Goal: Task Accomplishment & Management: Use online tool/utility

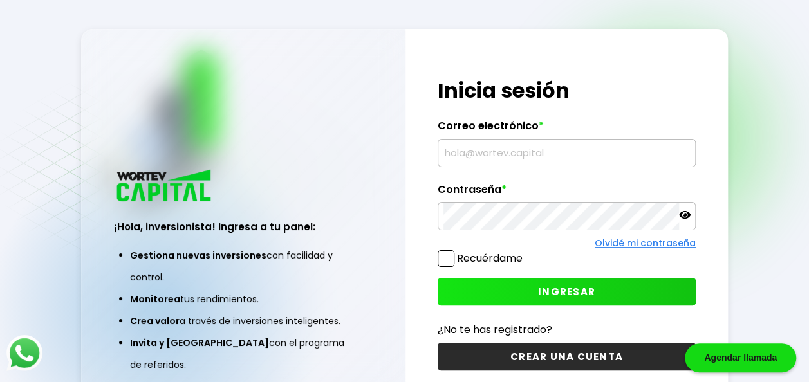
type input "[EMAIL_ADDRESS][DOMAIN_NAME]"
click at [681, 217] on icon at bounding box center [685, 215] width 12 height 8
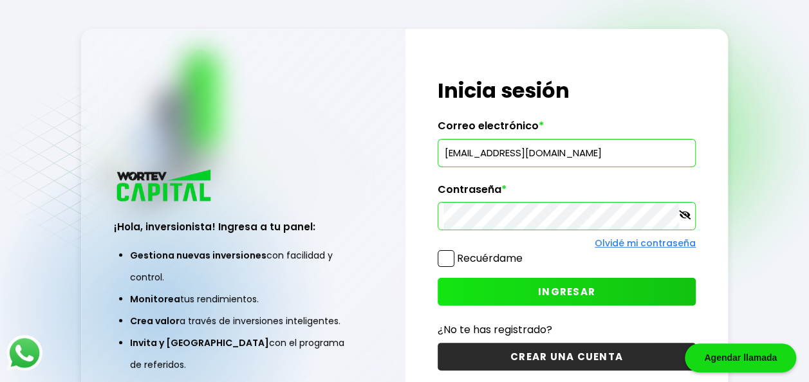
click at [552, 294] on span "INGRESAR" at bounding box center [566, 292] width 57 height 14
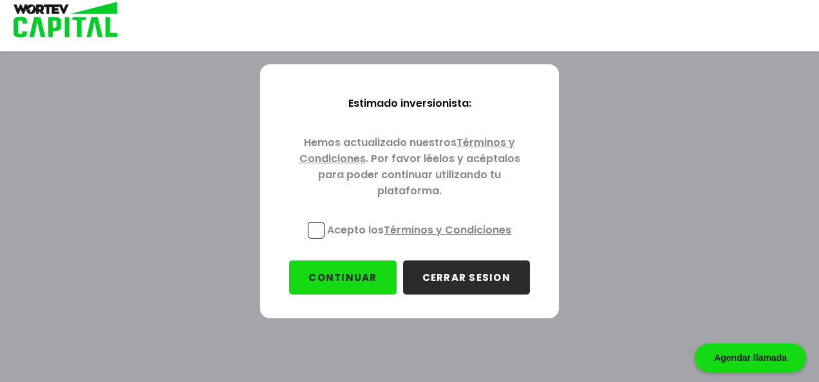
click at [316, 227] on span at bounding box center [316, 230] width 17 height 17
click at [422, 240] on input "Acepto los Términos y Condiciones" at bounding box center [422, 240] width 0 height 0
click at [368, 279] on button "CONTINUAR" at bounding box center [342, 278] width 107 height 34
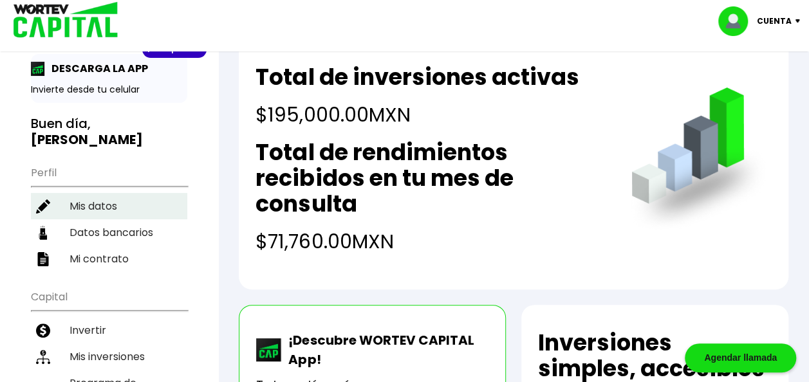
scroll to position [64, 0]
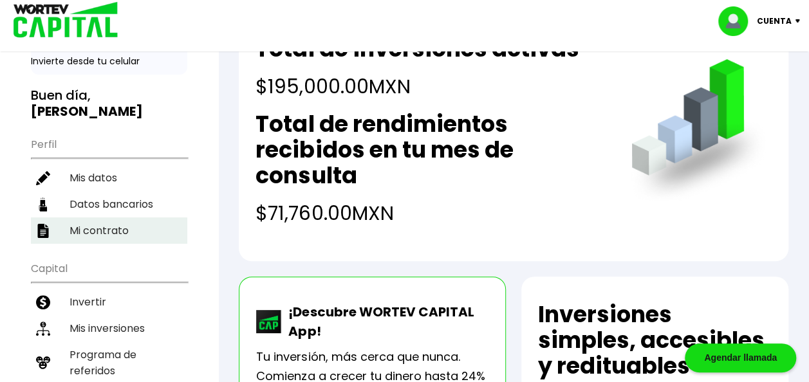
click at [99, 229] on li "Mi contrato" at bounding box center [109, 231] width 156 height 26
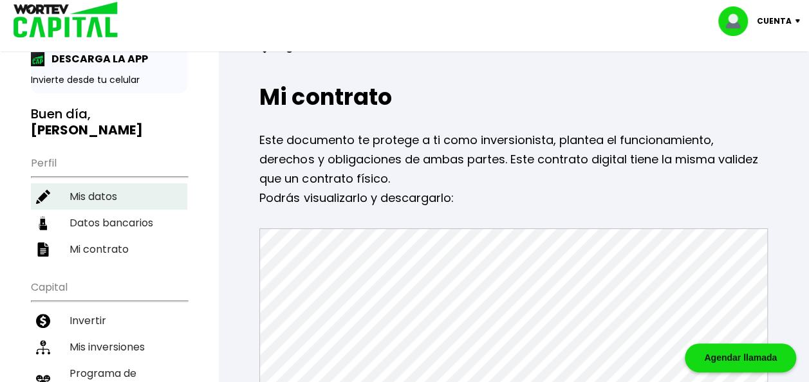
scroll to position [129, 0]
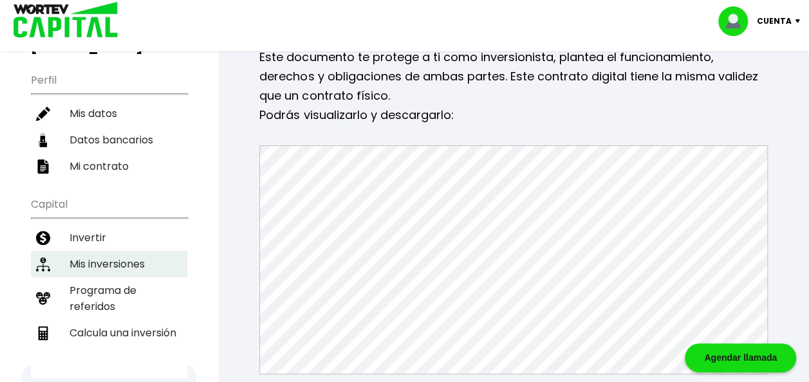
click at [120, 256] on li "Mis inversiones" at bounding box center [109, 264] width 156 height 26
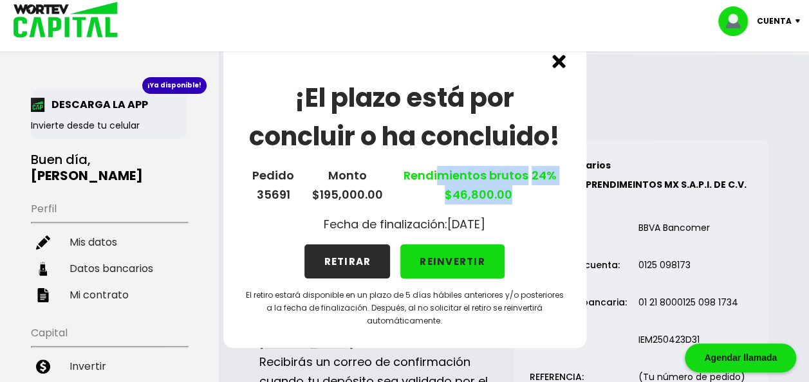
drag, startPoint x: 437, startPoint y: 180, endPoint x: 511, endPoint y: 196, distance: 76.4
click at [511, 196] on p "Rendimientos brutos 24% $46,800.00" at bounding box center [478, 185] width 156 height 39
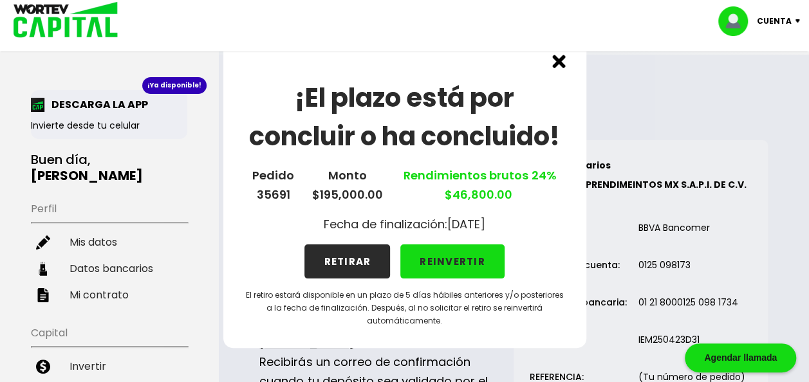
drag, startPoint x: 511, startPoint y: 196, endPoint x: 415, endPoint y: 212, distance: 97.9
click at [415, 212] on div "¡El plazo está por concluir o ha concluido! Pedido 35691 Monto $195,000.00 Rend…" at bounding box center [404, 191] width 363 height 314
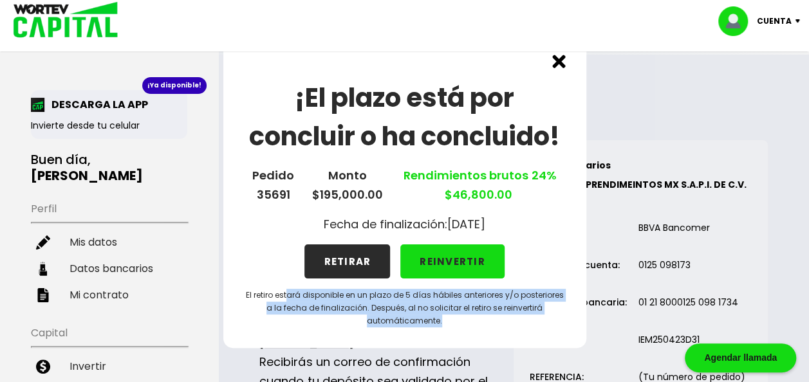
drag, startPoint x: 287, startPoint y: 297, endPoint x: 519, endPoint y: 319, distance: 232.8
click at [519, 319] on p "El retiro estará disponible en un plazo de 5 días hábiles anteriores y/o poster…" at bounding box center [405, 308] width 322 height 39
drag, startPoint x: 519, startPoint y: 319, endPoint x: 496, endPoint y: 326, distance: 24.2
click at [496, 326] on p "El retiro estará disponible en un plazo de 5 días hábiles anteriores y/o poster…" at bounding box center [405, 308] width 322 height 39
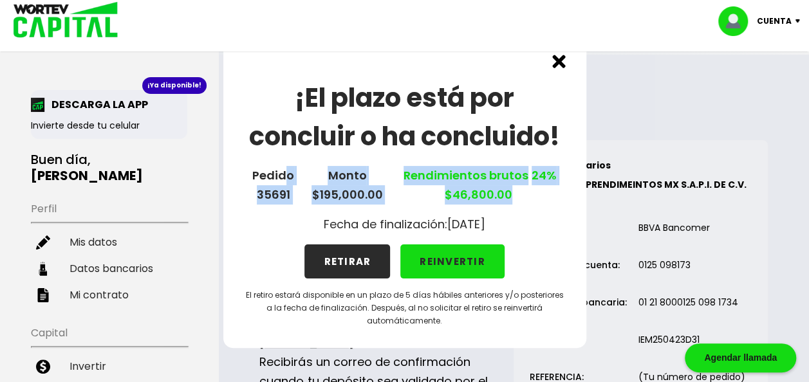
drag, startPoint x: 289, startPoint y: 176, endPoint x: 554, endPoint y: 190, distance: 265.0
click at [554, 190] on div "Pedido 35691 Monto $195,000.00 Rendimientos brutos 24% $46,800.00" at bounding box center [405, 185] width 322 height 39
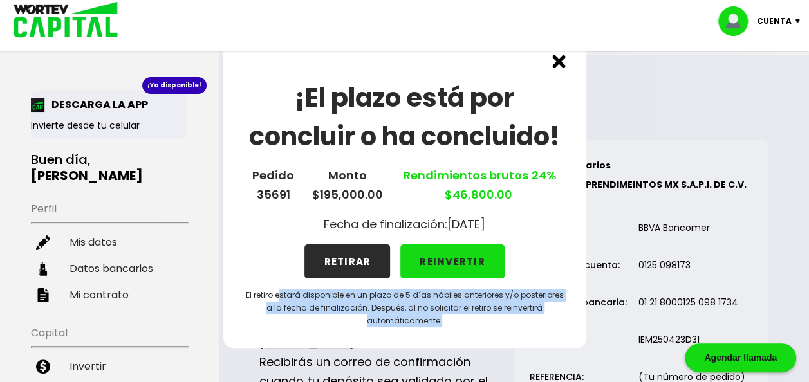
drag, startPoint x: 290, startPoint y: 295, endPoint x: 484, endPoint y: 328, distance: 196.6
click at [484, 328] on div "¡El plazo está por concluir o ha concluido! Pedido 35691 Monto $195,000.00 Rend…" at bounding box center [404, 191] width 363 height 314
drag, startPoint x: 484, startPoint y: 328, endPoint x: 461, endPoint y: 310, distance: 28.5
click at [462, 336] on div "¡El plazo está por concluir o ha concluido! Pedido 35691 Monto $195,000.00 Rend…" at bounding box center [404, 191] width 363 height 314
click at [564, 62] on img at bounding box center [559, 62] width 14 height 14
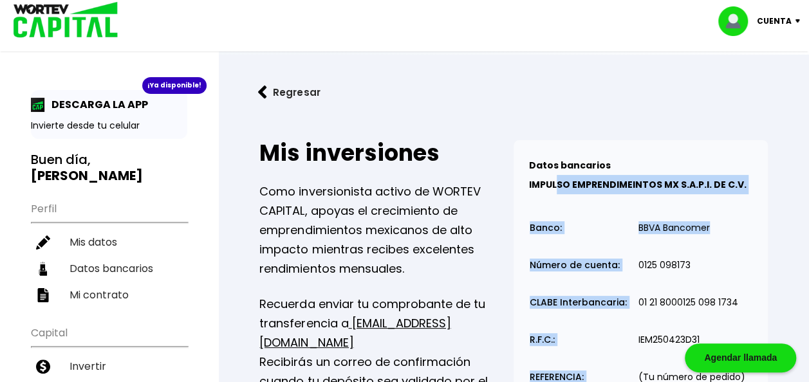
drag, startPoint x: 558, startPoint y: 176, endPoint x: 707, endPoint y: 205, distance: 151.4
click at [707, 205] on div "Datos bancarios VER MENOS IMPULSO EMPRENDIMEINTOS MX S.A.P.I. DE C.V. Banco: Nú…" at bounding box center [641, 279] width 254 height 279
drag, startPoint x: 707, startPoint y: 205, endPoint x: 723, endPoint y: 245, distance: 43.0
click at [723, 245] on td "BBVA Bancomer" at bounding box center [692, 230] width 108 height 37
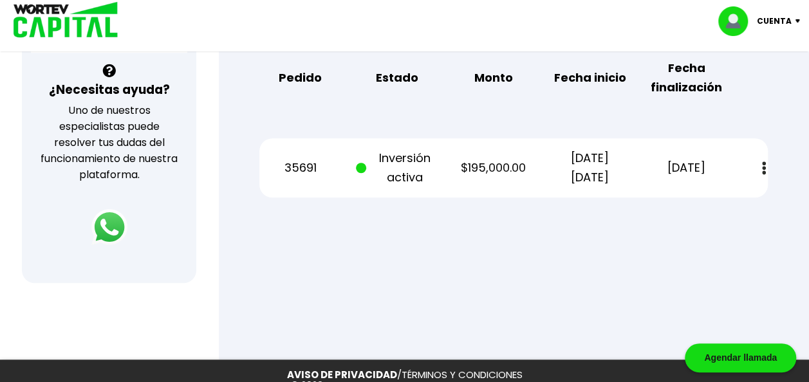
scroll to position [467, 0]
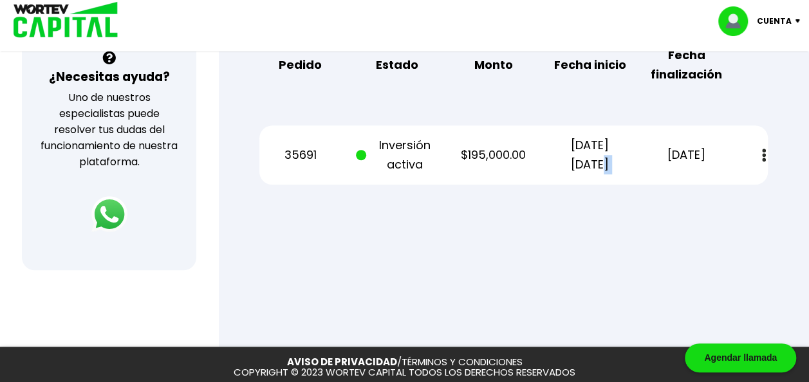
drag, startPoint x: 588, startPoint y: 164, endPoint x: 657, endPoint y: 162, distance: 69.6
click at [657, 162] on div "35691 Inversión activa $195,000.00 [DATE] [DATE] [DATE] Estado de cuenta" at bounding box center [513, 155] width 509 height 59
drag, startPoint x: 657, startPoint y: 162, endPoint x: 668, endPoint y: 182, distance: 22.8
click at [668, 182] on div "35691 Inversión activa $195,000.00 [DATE] [DATE] [DATE] Estado de cuenta" at bounding box center [513, 155] width 509 height 59
drag, startPoint x: 569, startPoint y: 146, endPoint x: 642, endPoint y: 163, distance: 74.8
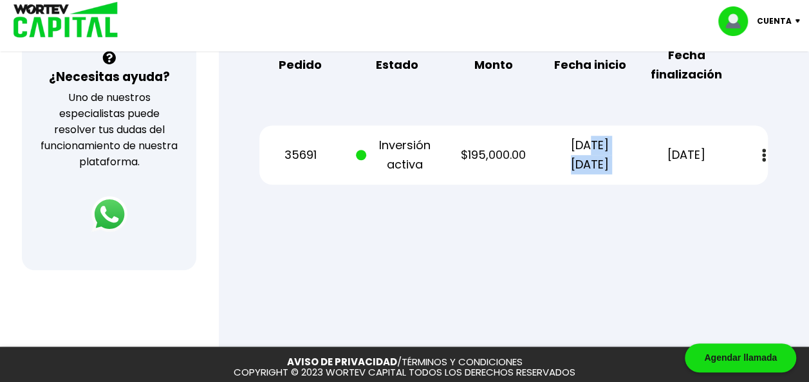
click at [642, 163] on div "35691 Inversión activa $195,000.00 [DATE] [DATE] [DATE] Estado de cuenta" at bounding box center [513, 155] width 509 height 59
drag, startPoint x: 642, startPoint y: 163, endPoint x: 654, endPoint y: 229, distance: 67.4
click at [654, 229] on div at bounding box center [404, 191] width 809 height 382
drag, startPoint x: 658, startPoint y: 157, endPoint x: 724, endPoint y: 157, distance: 66.3
click at [724, 157] on p "[DATE]" at bounding box center [686, 155] width 81 height 19
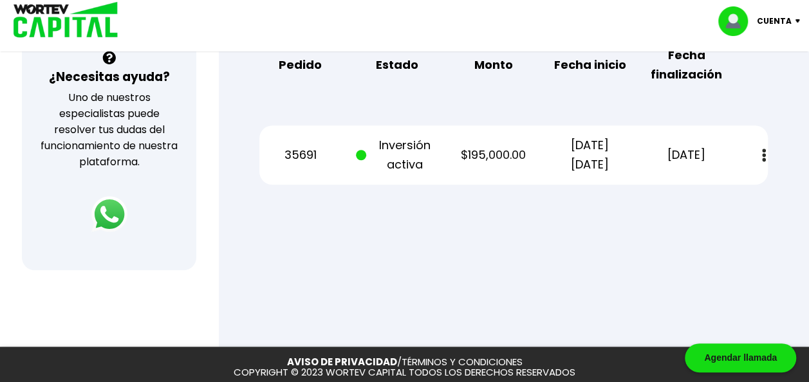
drag, startPoint x: 724, startPoint y: 157, endPoint x: 601, endPoint y: 236, distance: 146.3
click at [601, 236] on div at bounding box center [404, 191] width 809 height 382
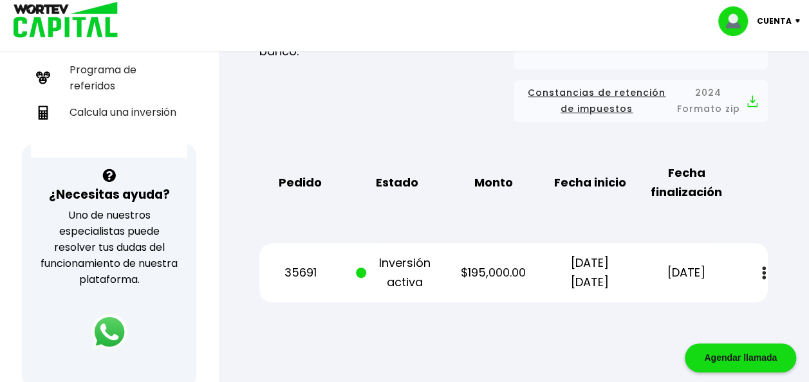
scroll to position [330, 0]
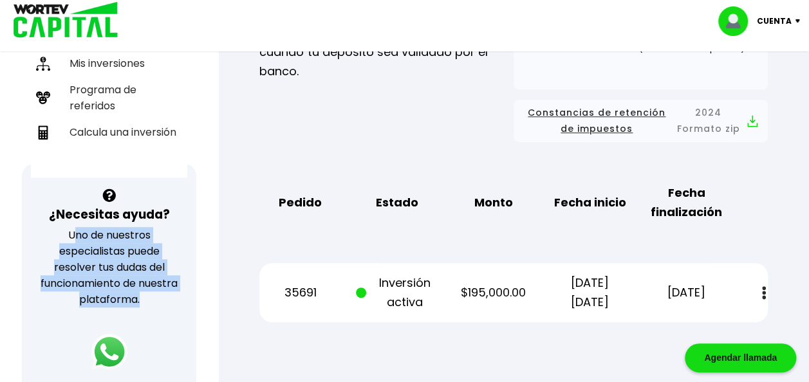
drag, startPoint x: 72, startPoint y: 231, endPoint x: 164, endPoint y: 292, distance: 110.4
click at [164, 292] on p "Uno de nuestros especialistas puede resolver tus dudas del funcionamiento de nu…" at bounding box center [110, 267] width 142 height 80
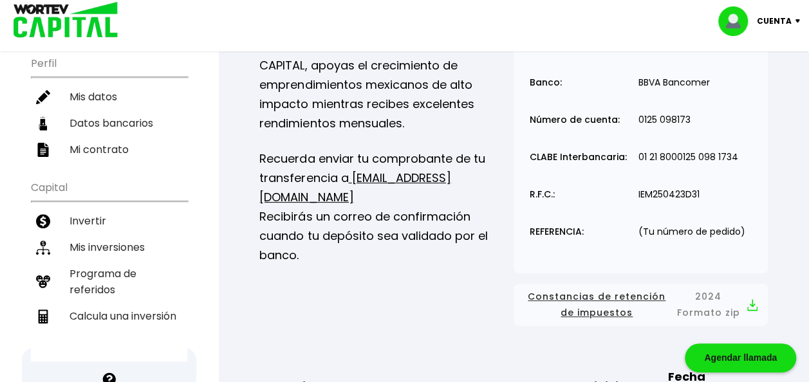
scroll to position [137, 0]
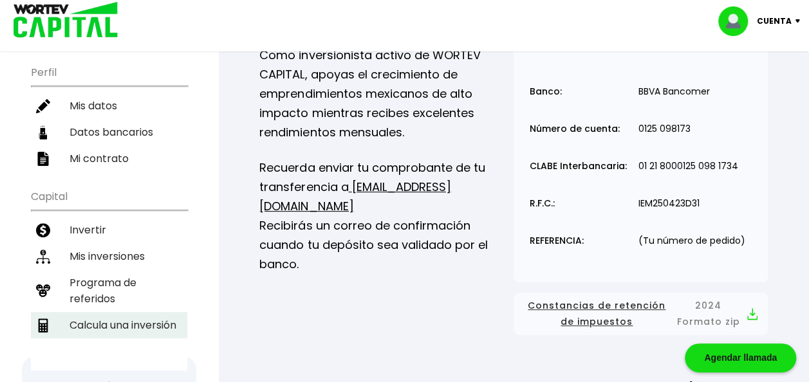
click at [133, 313] on li "Calcula una inversión" at bounding box center [109, 325] width 156 height 26
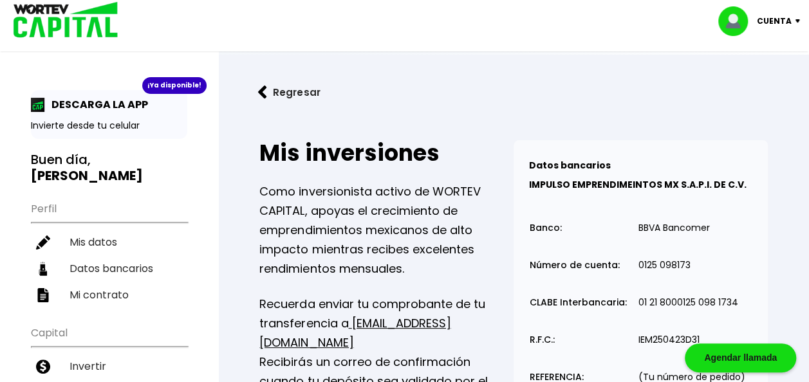
select select "1"
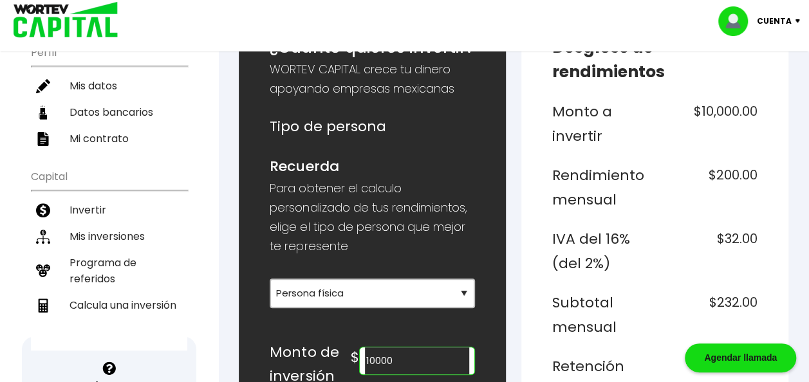
scroll to position [129, 0]
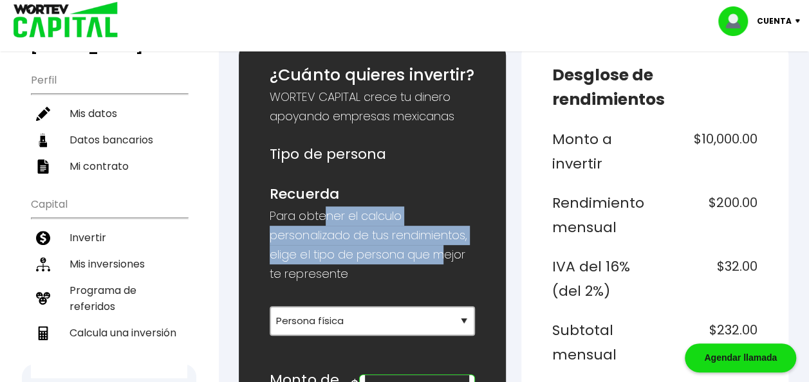
drag, startPoint x: 395, startPoint y: 218, endPoint x: 444, endPoint y: 247, distance: 56.9
click at [444, 247] on p "Para obtener el calculo personalizado de tus rendimientos, elige el tipo de per…" at bounding box center [372, 245] width 205 height 77
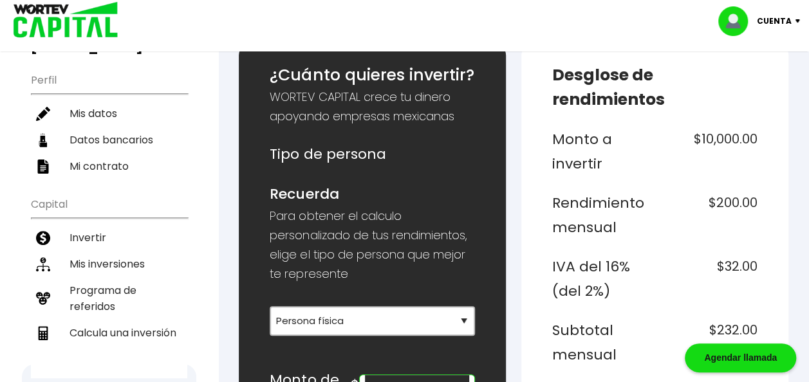
click at [375, 183] on h6 "Recuerda" at bounding box center [372, 194] width 205 height 24
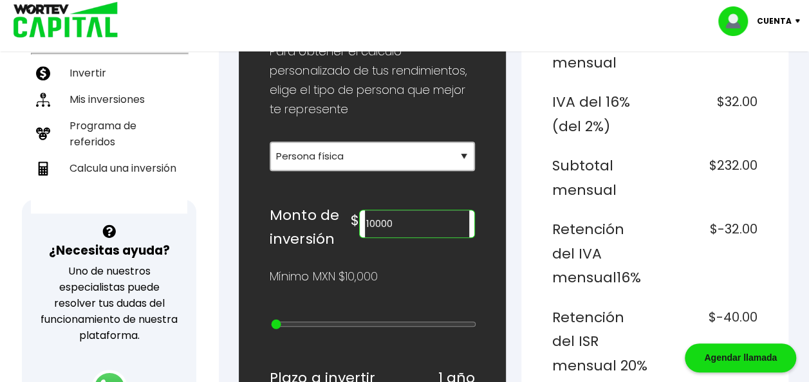
scroll to position [322, 0]
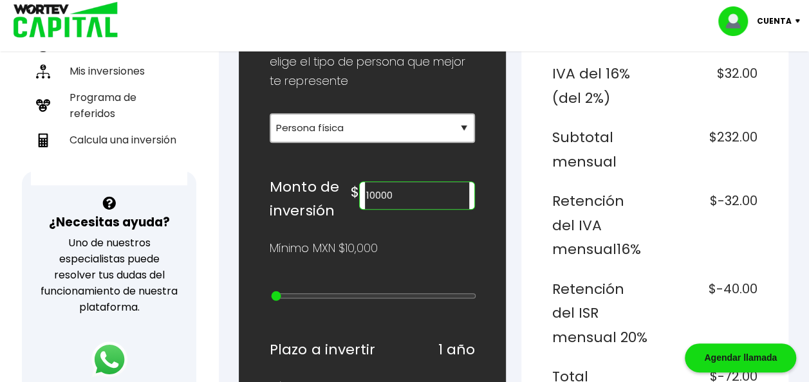
type input "20000"
type input "1"
type input "30000"
type input "2"
type input "40000"
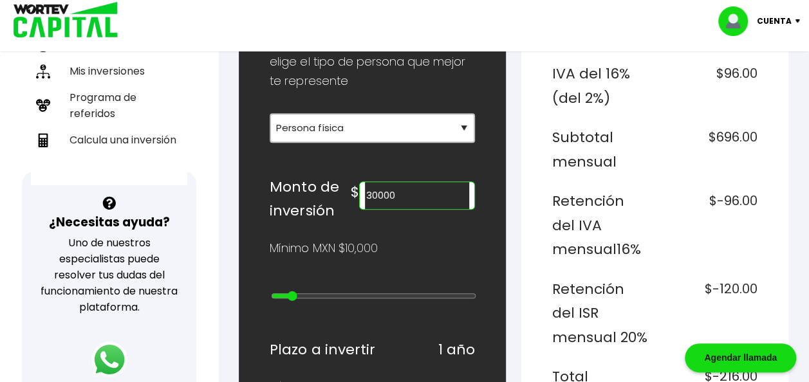
type input "3"
type input "50000"
type input "4"
type input "60000"
type input "5"
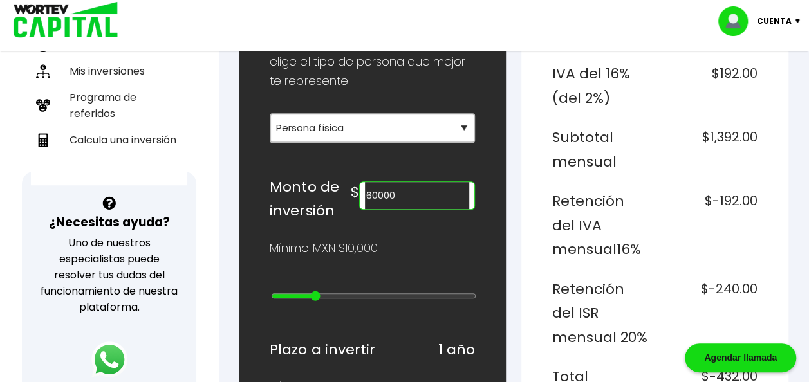
type input "70000"
type input "6"
type input "80000"
type input "7"
type input "90000"
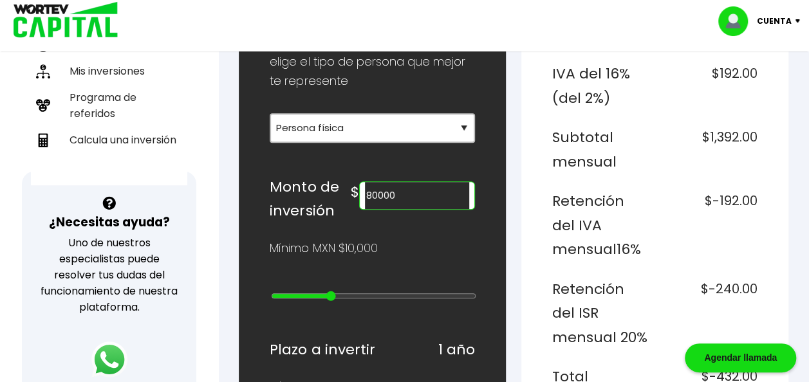
type input "8"
type input "100000"
type input "9"
type input "200000"
type input "10"
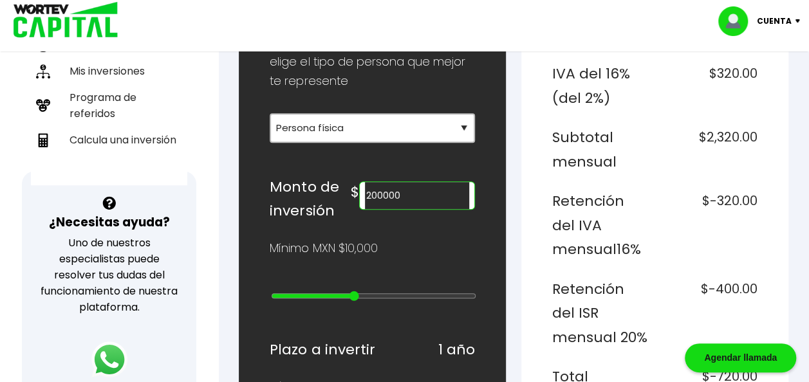
type input "300000"
type input "11"
type input "200000"
type input "10"
type input "100000"
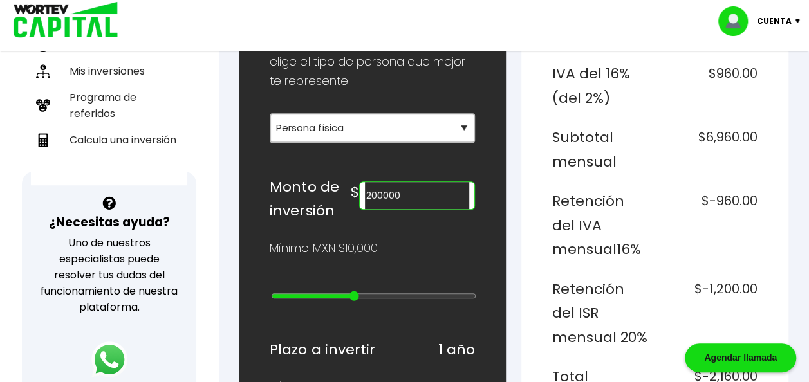
type input "9"
type input "90000"
type input "8"
type input "100000"
type input "9"
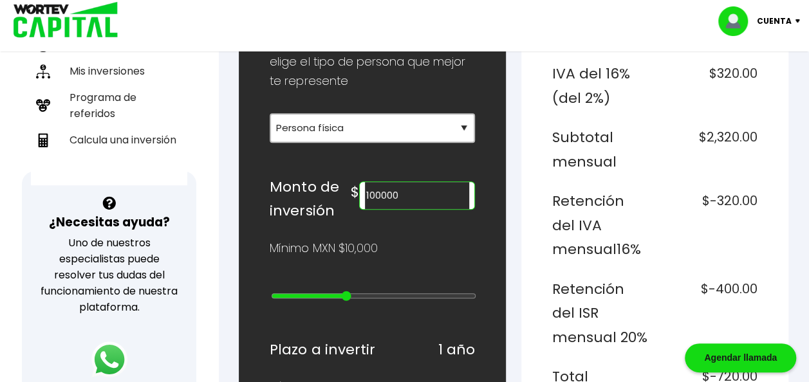
type input "200000"
type input "10"
type input "100000"
type input "9"
type input "90000"
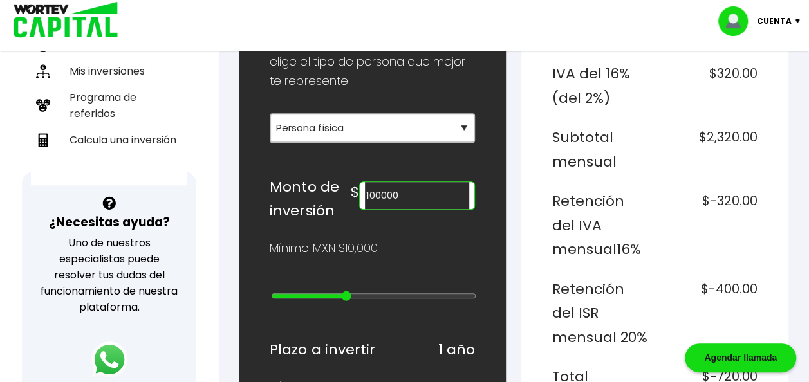
type input "8"
type input "100000"
drag, startPoint x: 277, startPoint y: 287, endPoint x: 344, endPoint y: 285, distance: 67.6
type input "9"
click at [344, 291] on input "range" at bounding box center [373, 296] width 205 height 10
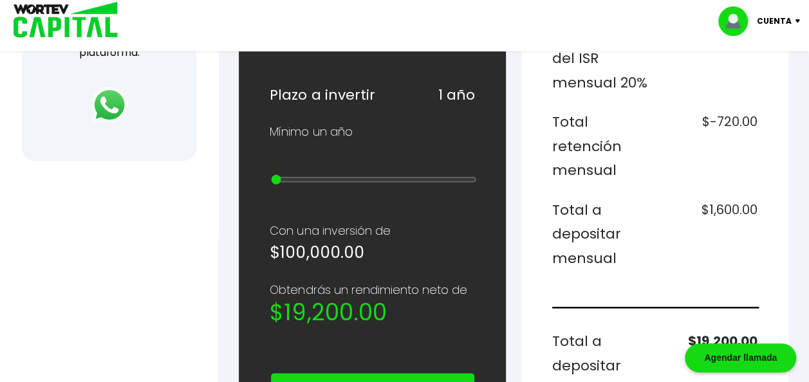
scroll to position [579, 0]
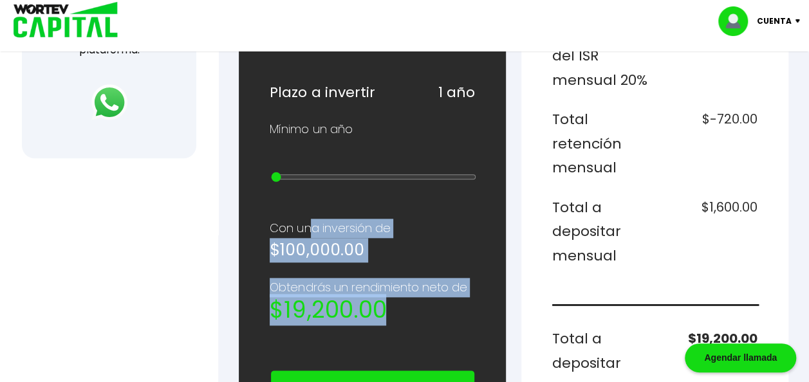
drag, startPoint x: 304, startPoint y: 214, endPoint x: 435, endPoint y: 290, distance: 150.9
click at [435, 290] on div "¿Cuánto quieres invertir? WORTEV CAPITAL crece tu dinero apoyando empresas mexi…" at bounding box center [372, 208] width 205 height 1193
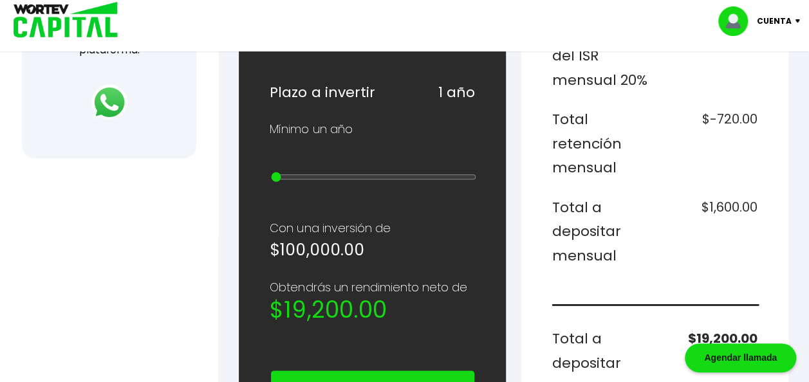
drag, startPoint x: 435, startPoint y: 290, endPoint x: 376, endPoint y: 323, distance: 67.5
click at [376, 323] on div "¿Cuánto quieres invertir? WORTEV CAPITAL crece tu dinero apoyando empresas mexi…" at bounding box center [372, 208] width 205 height 1193
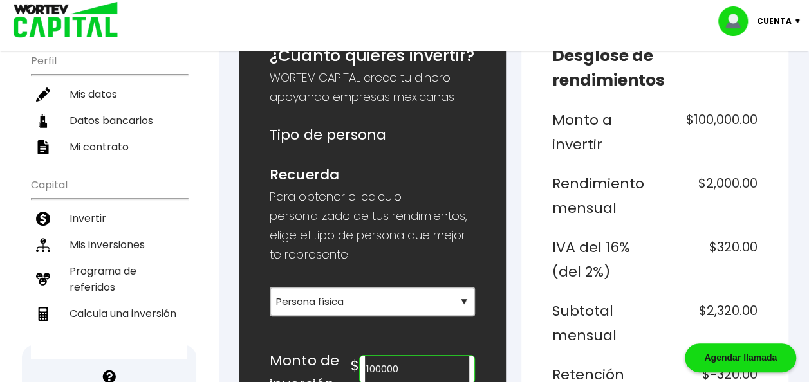
scroll to position [451, 0]
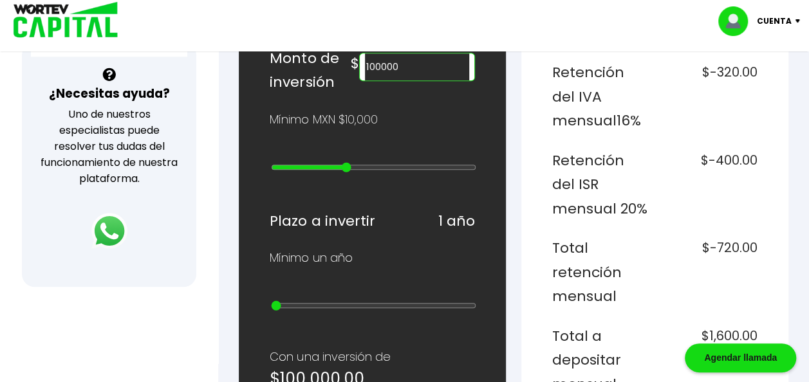
click at [171, 224] on div "¿Necesitas ayuda? Uno de nuestros especialistas puede resolver tus dudas del fu…" at bounding box center [109, 164] width 175 height 245
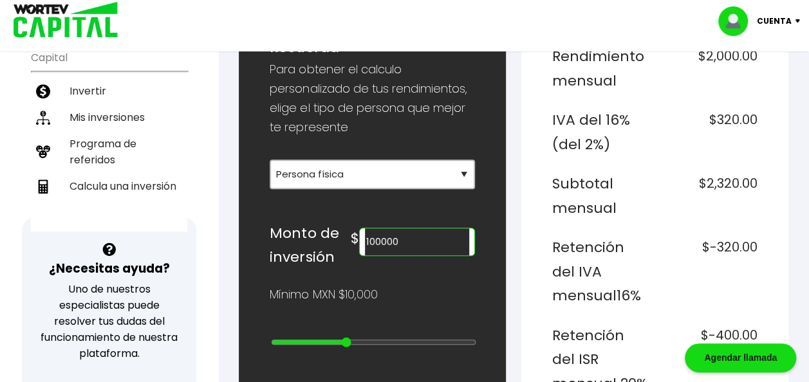
scroll to position [255, 0]
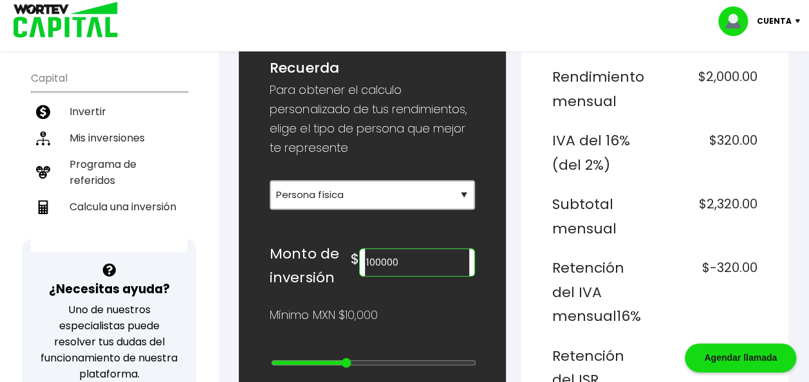
drag, startPoint x: 431, startPoint y: 254, endPoint x: 371, endPoint y: 255, distance: 60.5
click at [371, 255] on div "$ 100000" at bounding box center [413, 259] width 124 height 35
type input "250000"
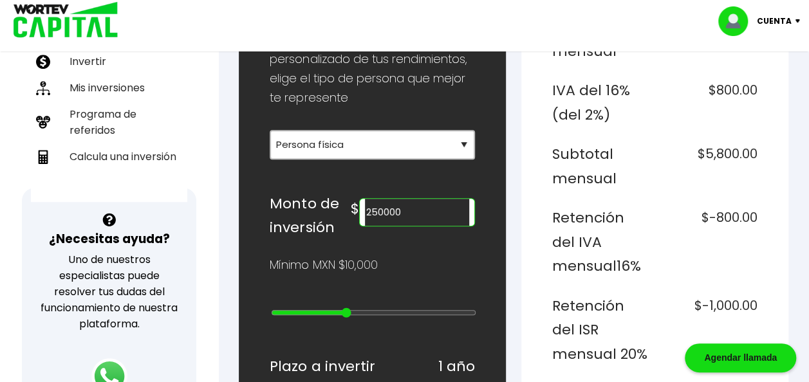
scroll to position [0, 0]
